Goal: Find specific page/section: Find specific page/section

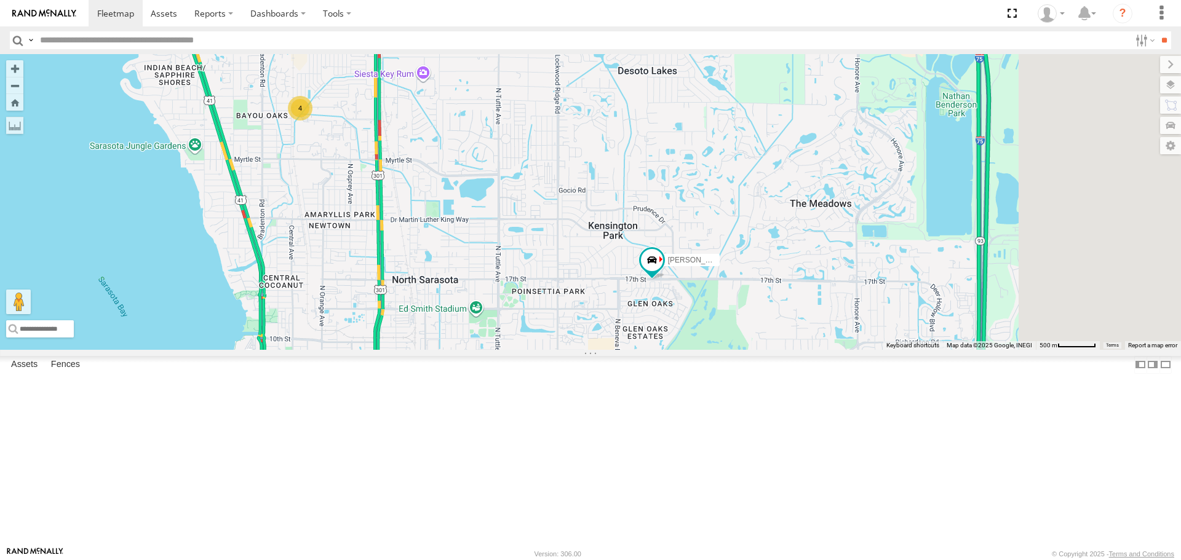
drag, startPoint x: 850, startPoint y: 336, endPoint x: 646, endPoint y: 296, distance: 207.9
click at [646, 296] on div "[PERSON_NAME] 4" at bounding box center [590, 201] width 1181 height 295
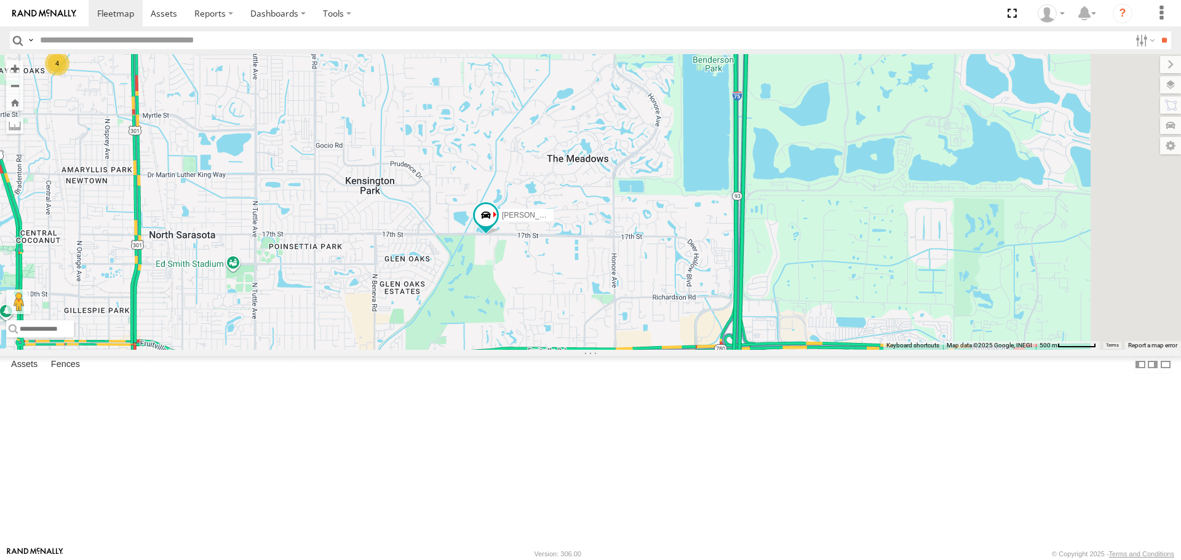
drag, startPoint x: 740, startPoint y: 379, endPoint x: 511, endPoint y: 327, distance: 235.1
click at [511, 327] on div "[PERSON_NAME] 4" at bounding box center [590, 201] width 1181 height 295
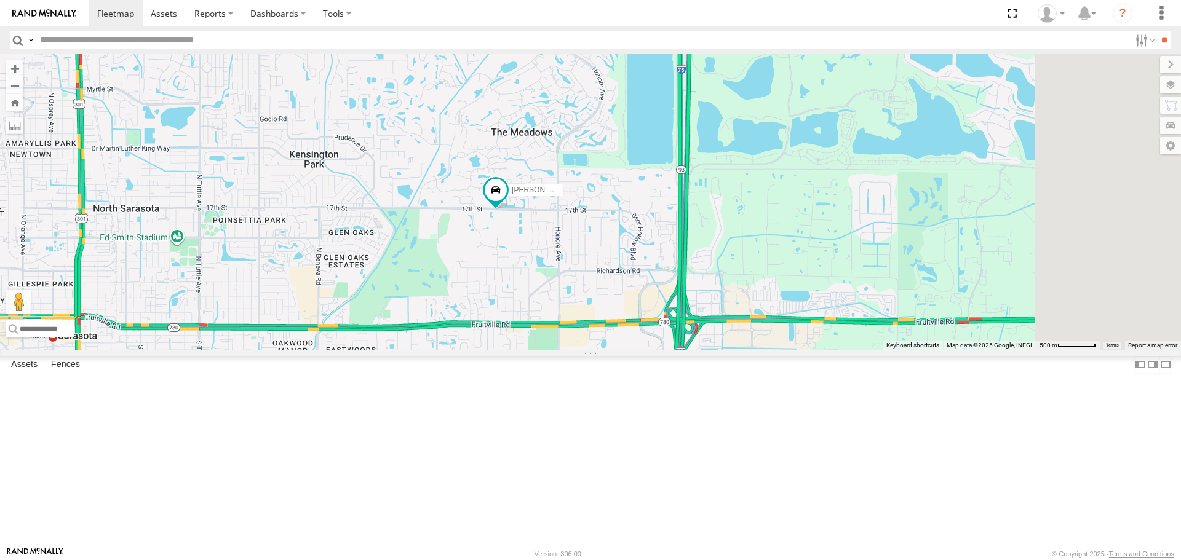
drag, startPoint x: 918, startPoint y: 416, endPoint x: 782, endPoint y: 339, distance: 157.0
click at [783, 347] on div "[PERSON_NAME] 4" at bounding box center [590, 201] width 1181 height 295
click at [782, 343] on div "[PERSON_NAME] 4" at bounding box center [590, 201] width 1181 height 295
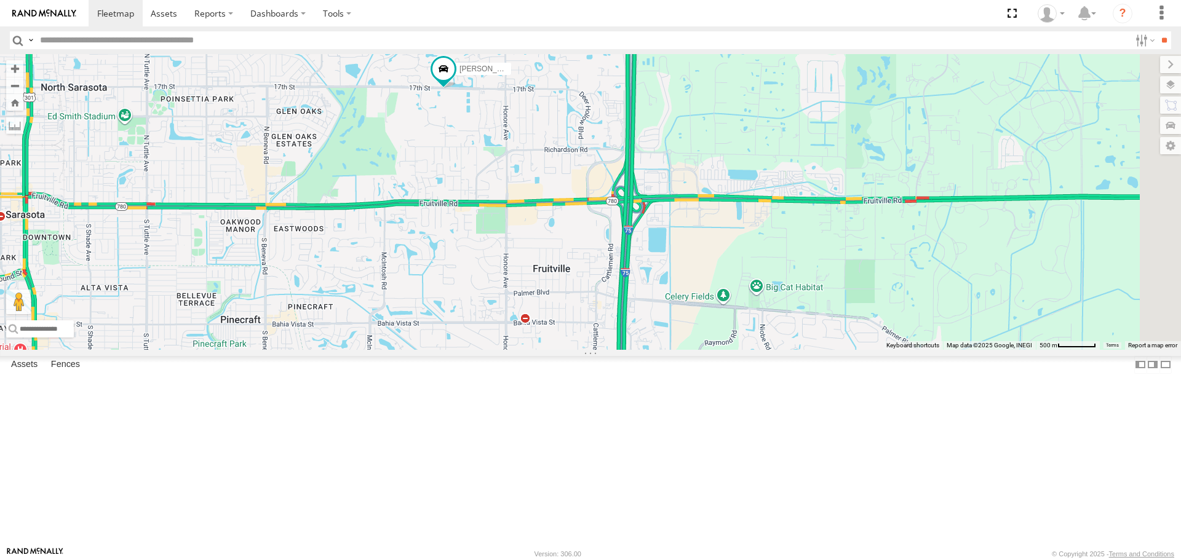
drag, startPoint x: 782, startPoint y: 339, endPoint x: 814, endPoint y: 263, distance: 82.9
click at [814, 263] on div "[PERSON_NAME] 4" at bounding box center [590, 201] width 1181 height 295
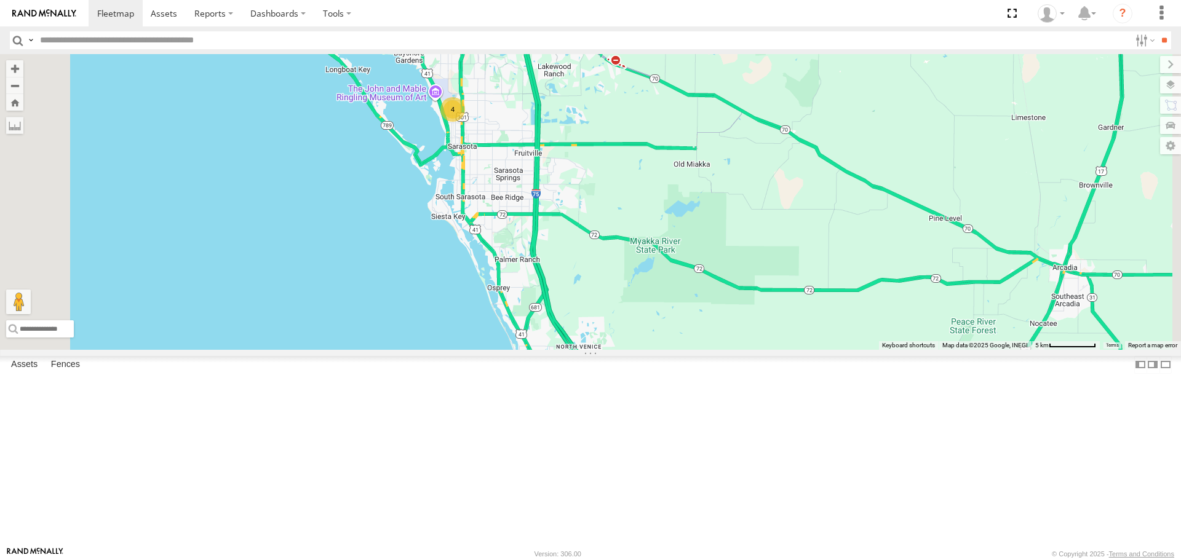
click at [733, 349] on div "[PERSON_NAME] 4" at bounding box center [590, 201] width 1181 height 295
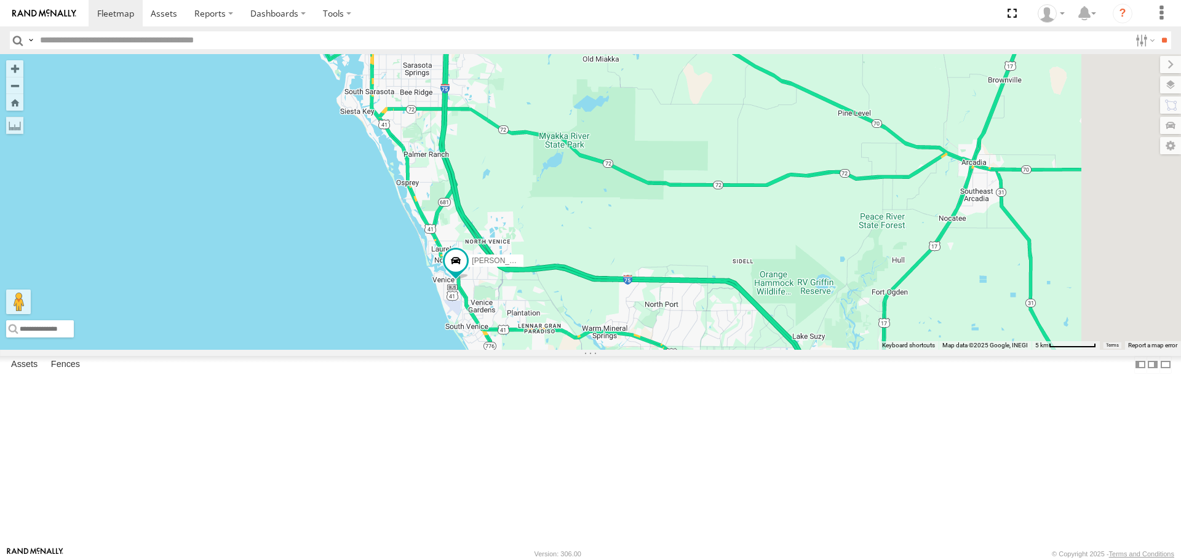
drag, startPoint x: 659, startPoint y: 354, endPoint x: 633, endPoint y: 325, distance: 38.4
click at [633, 325] on div "[PERSON_NAME] 4" at bounding box center [590, 201] width 1181 height 295
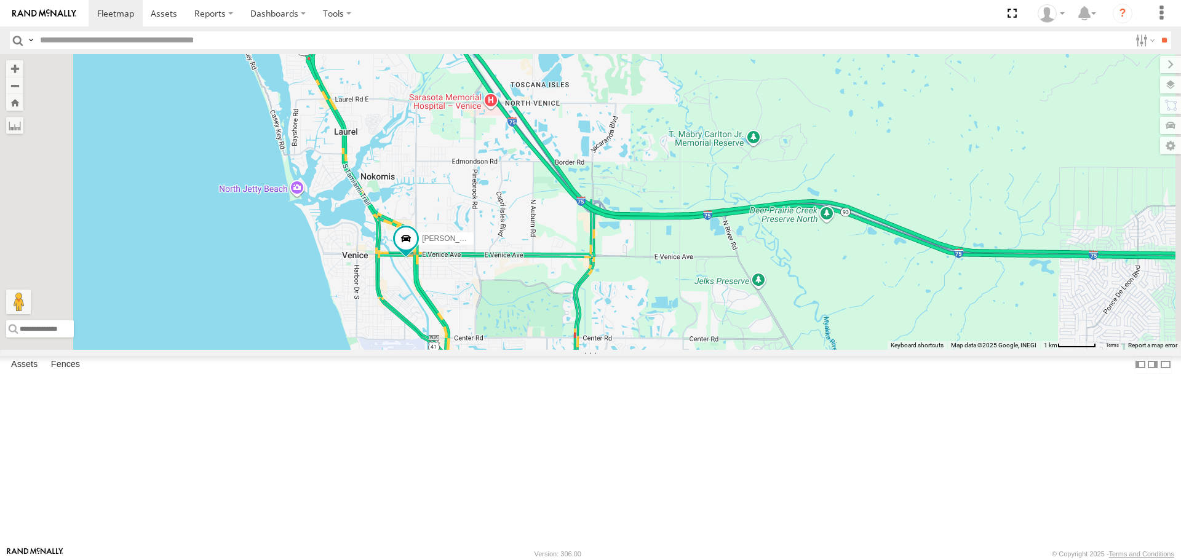
click at [0, 0] on link at bounding box center [0, 0] width 0 height 0
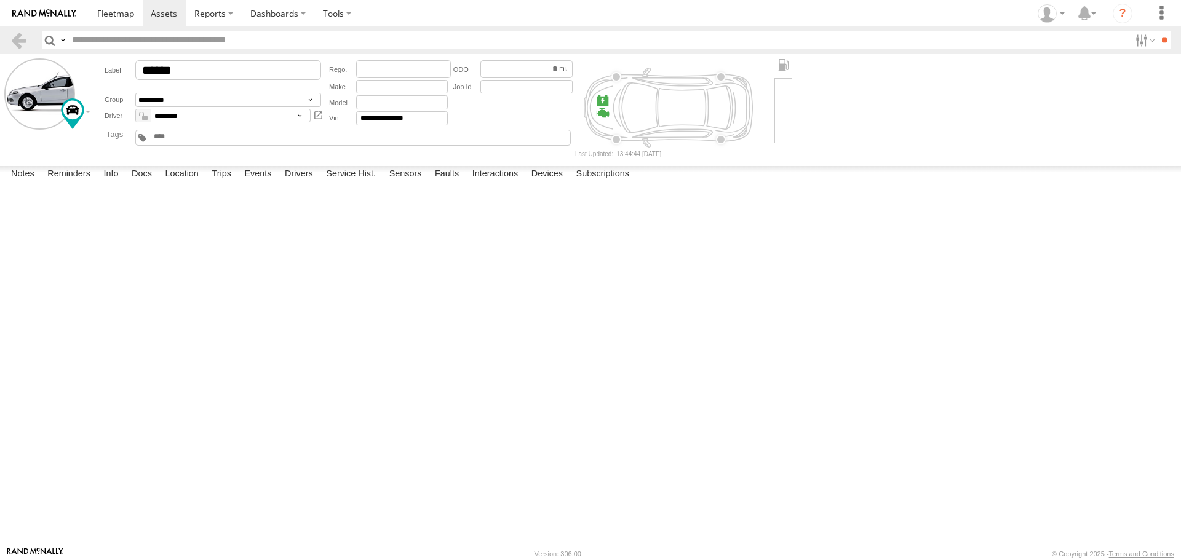
click at [0, 0] on label at bounding box center [0, 0] width 0 height 0
click at [0, 0] on button "Proceed" at bounding box center [0, 0] width 0 height 0
click at [99, 15] on span at bounding box center [115, 13] width 37 height 12
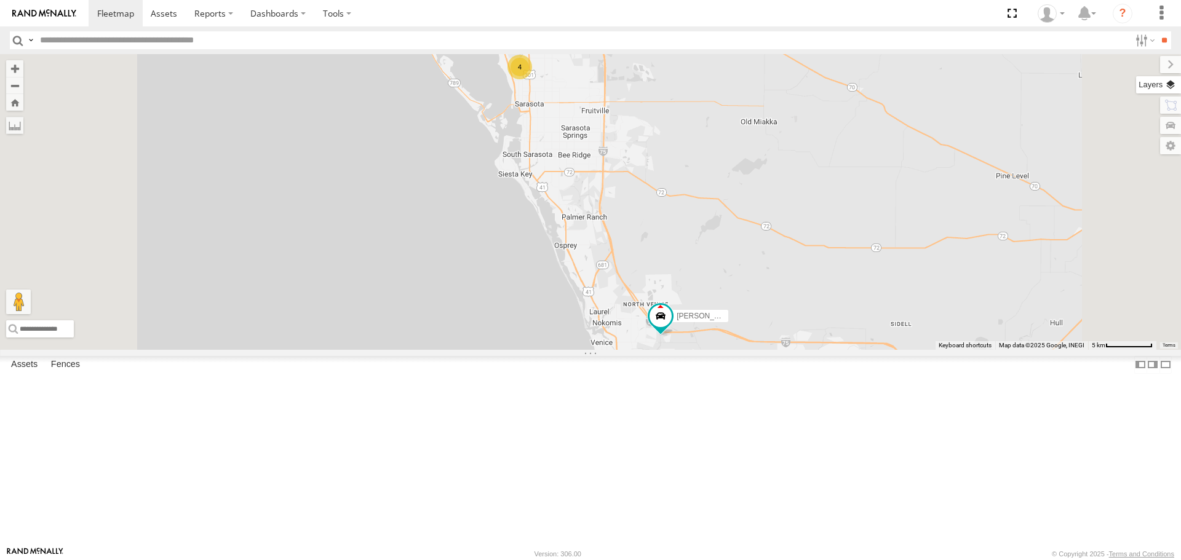
click at [1176, 84] on label at bounding box center [1158, 84] width 45 height 17
click at [0, 0] on label at bounding box center [0, 0] width 0 height 0
click at [0, 0] on span "Roadmap" at bounding box center [0, 0] width 0 height 0
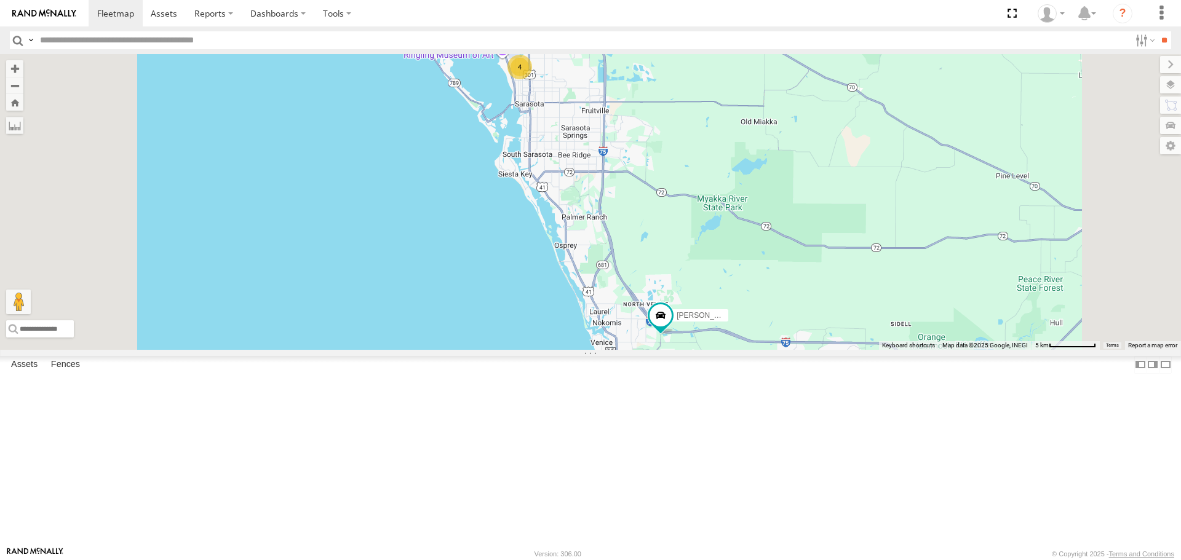
click at [0, 0] on span "Overlays" at bounding box center [0, 0] width 0 height 0
click at [0, 0] on div "Traffic" at bounding box center [0, 0] width 0 height 0
click at [0, 0] on span "Traffic" at bounding box center [0, 0] width 0 height 0
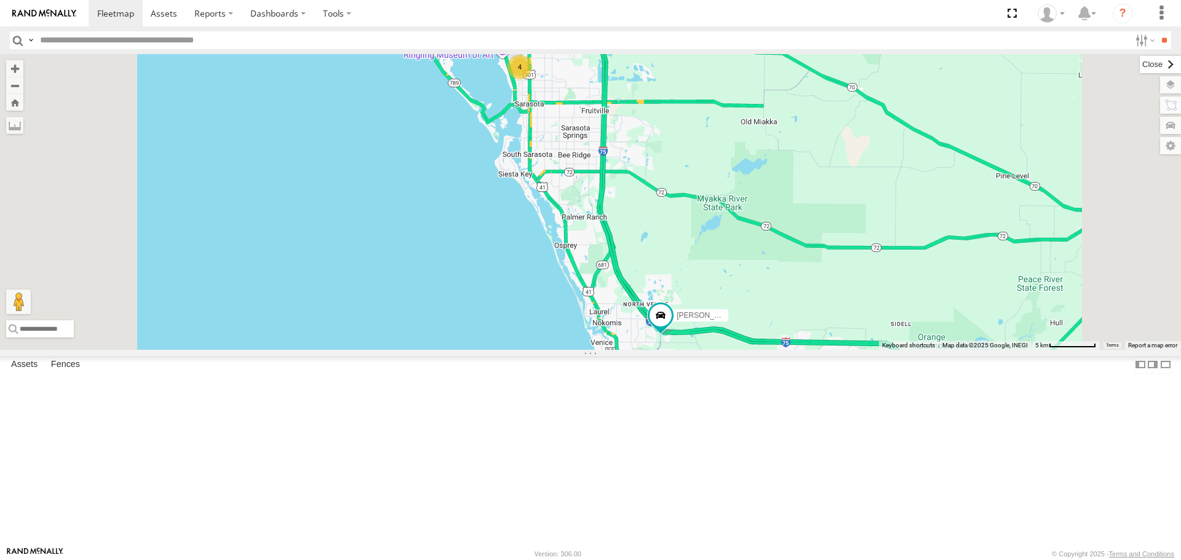
click at [1140, 59] on label at bounding box center [1160, 64] width 41 height 17
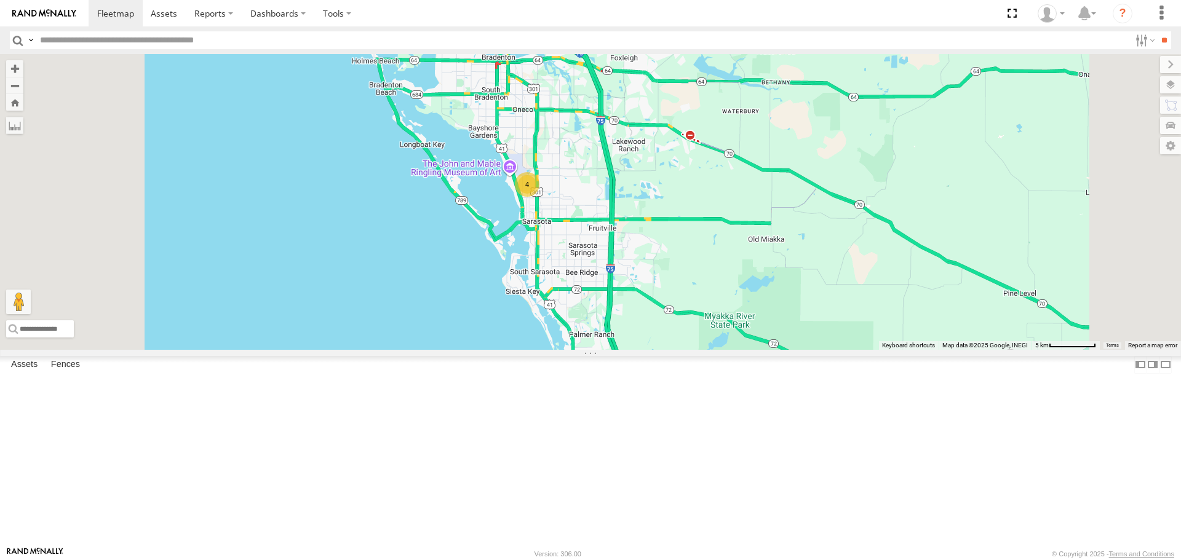
drag, startPoint x: 747, startPoint y: 314, endPoint x: 748, endPoint y: 340, distance: 25.8
click at [748, 340] on div "[PERSON_NAME] 4" at bounding box center [590, 201] width 1181 height 295
